Goal: Check status

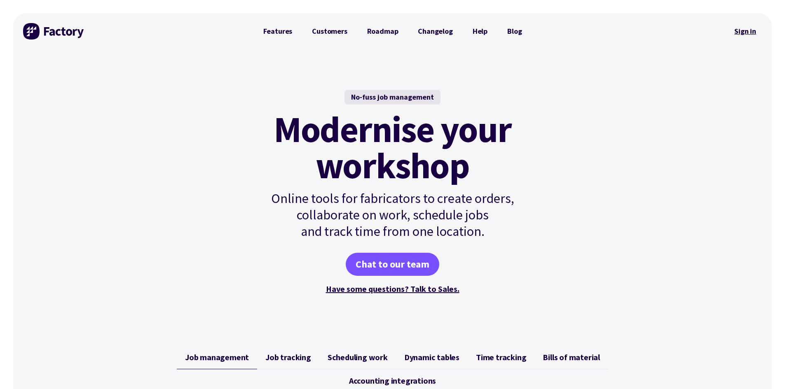
drag, startPoint x: 0, startPoint y: 0, endPoint x: 756, endPoint y: 31, distance: 757.1
click at [757, 31] on link "Sign in" at bounding box center [744, 31] width 33 height 19
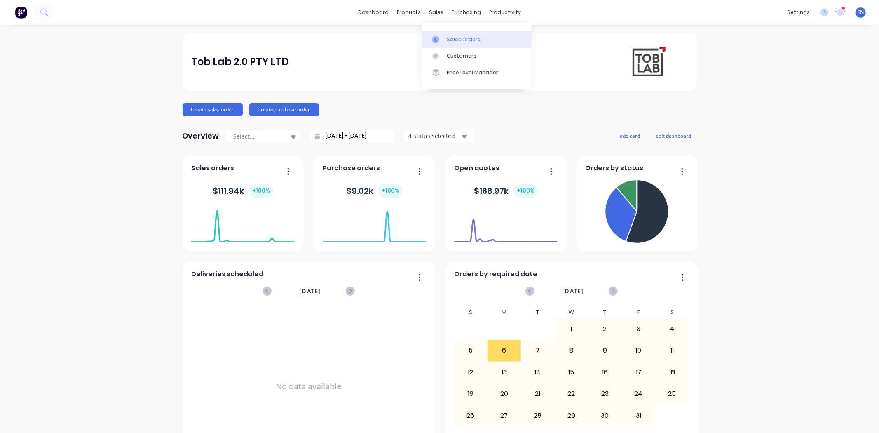
click at [452, 39] on div "Sales Orders" at bounding box center [464, 39] width 34 height 7
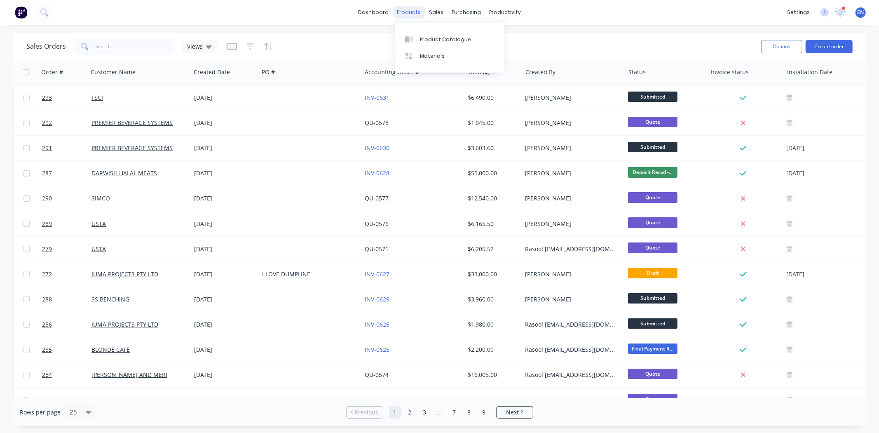
click at [404, 12] on div "products" at bounding box center [409, 12] width 32 height 12
drag, startPoint x: 475, startPoint y: 40, endPoint x: 451, endPoint y: 49, distance: 25.9
click at [475, 40] on div "Purchase Orders" at bounding box center [493, 39] width 44 height 7
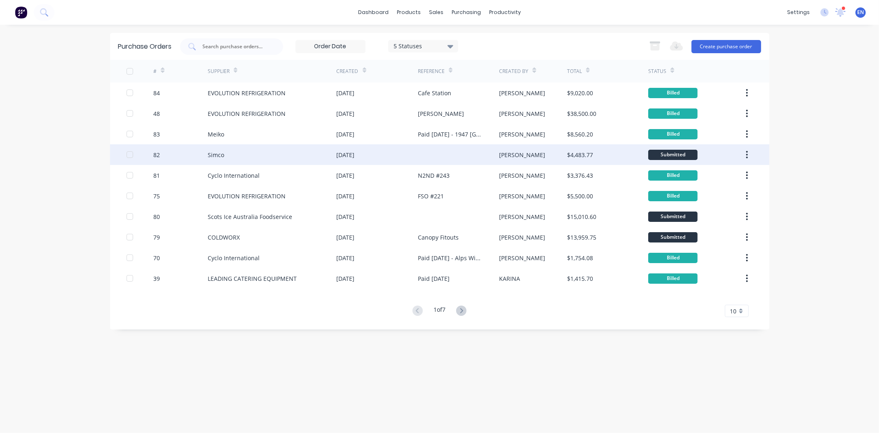
click at [242, 150] on div "Simco" at bounding box center [272, 154] width 129 height 21
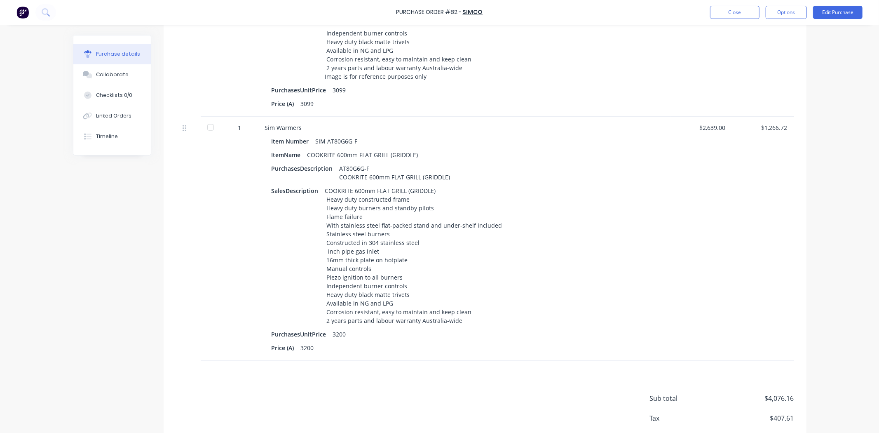
scroll to position [676, 0]
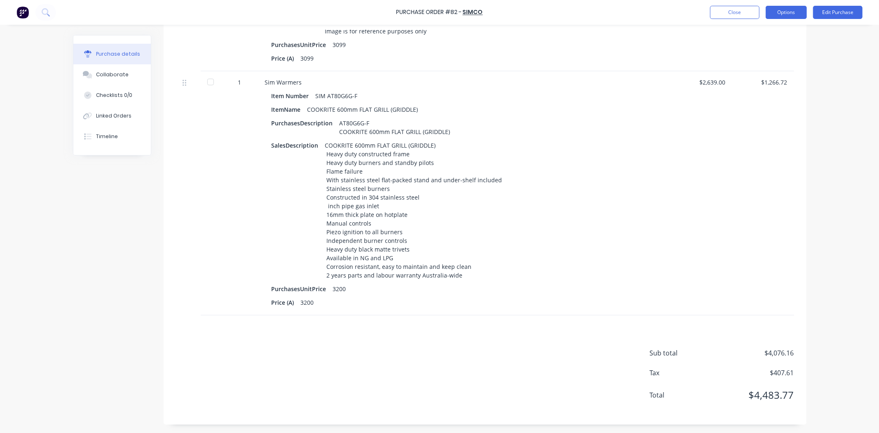
click at [775, 11] on button "Options" at bounding box center [786, 12] width 41 height 13
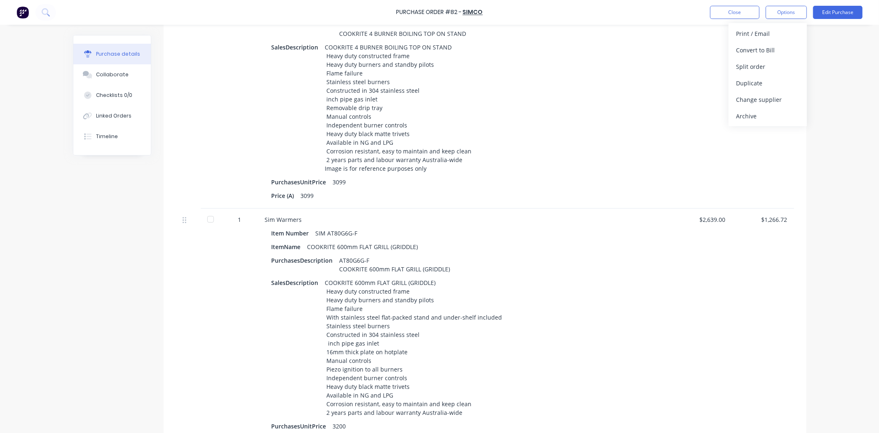
scroll to position [493, 0]
